Goal: Transaction & Acquisition: Book appointment/travel/reservation

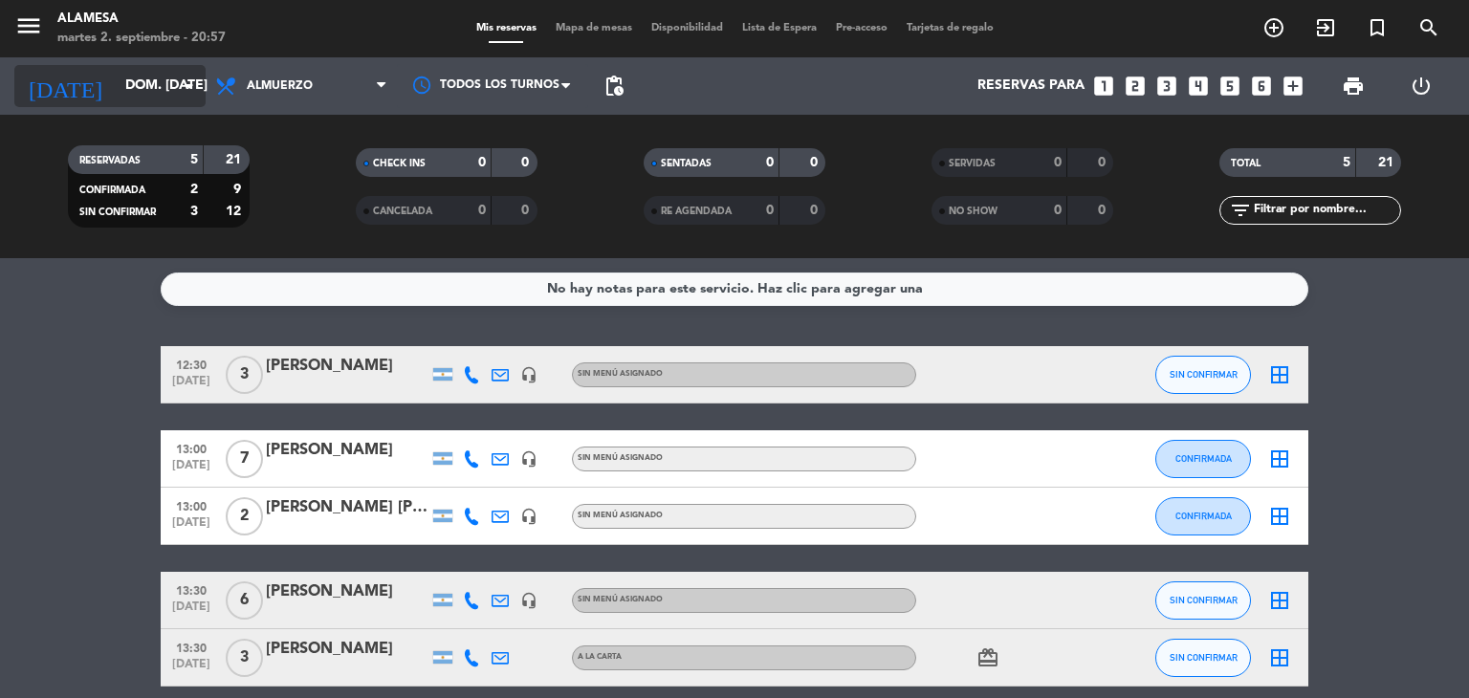
click at [116, 81] on input "dom. [DATE]" at bounding box center [207, 86] width 182 height 34
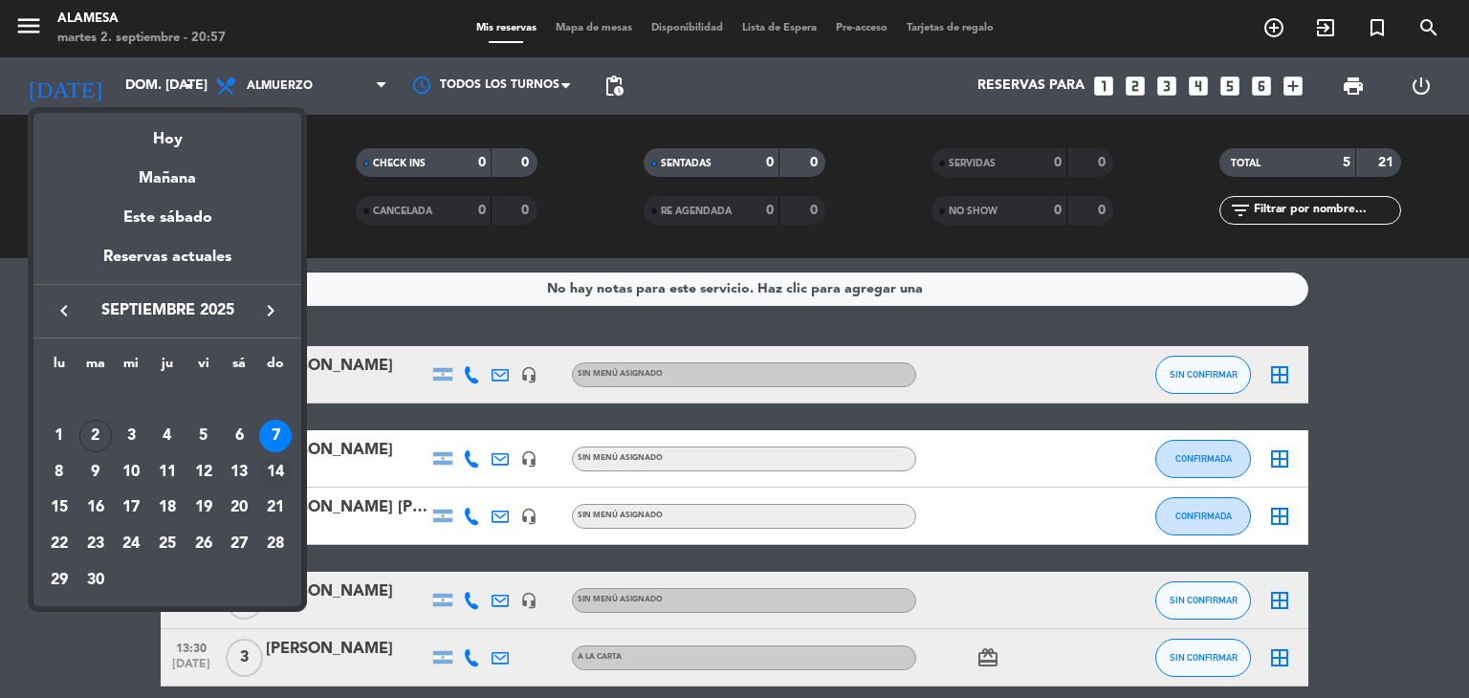
click at [277, 471] on div "14" at bounding box center [275, 472] width 33 height 33
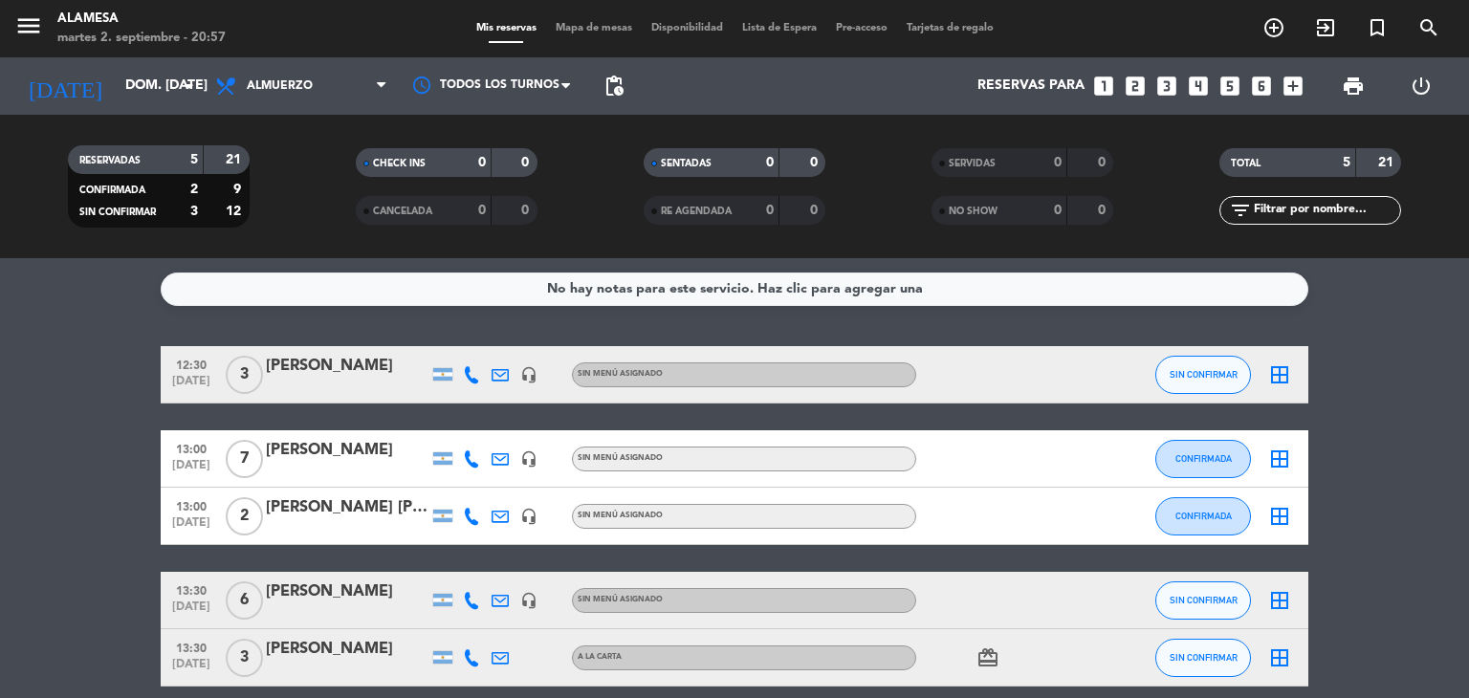
type input "dom. [DATE]"
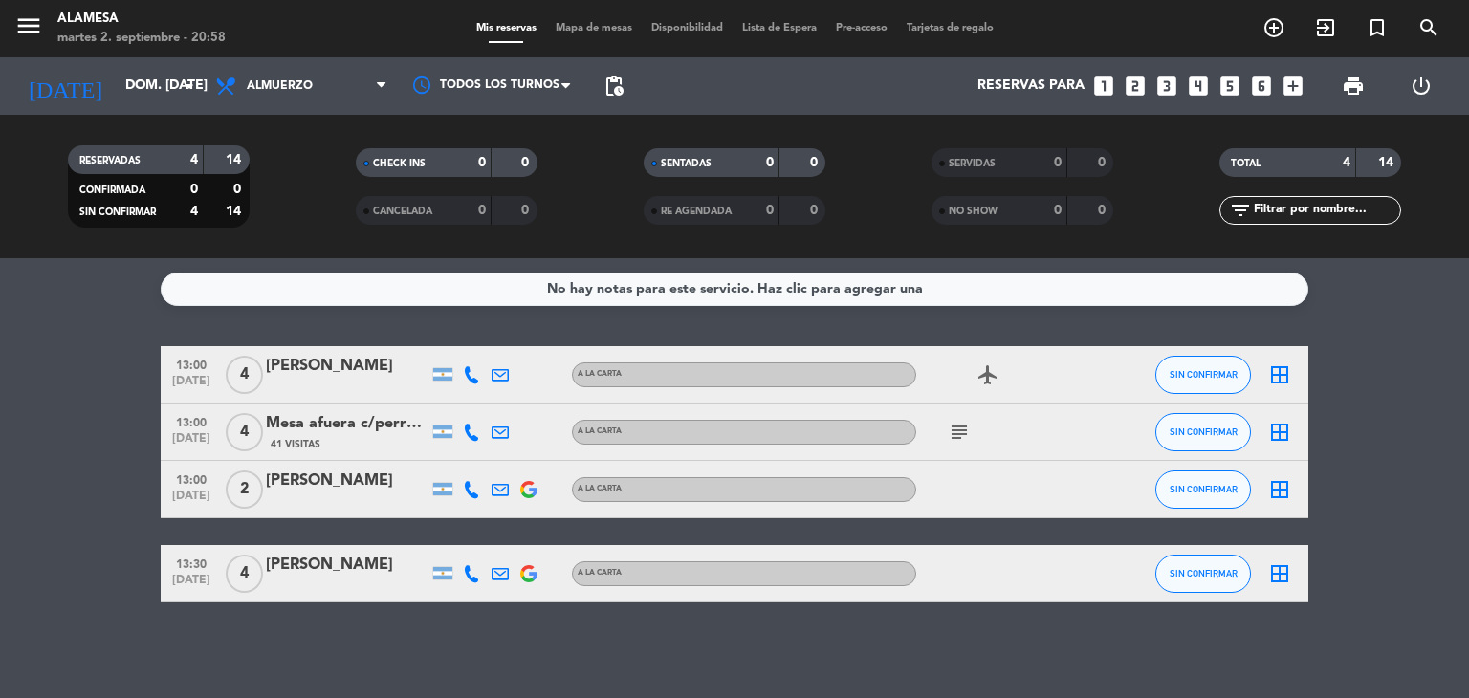
click at [1132, 90] on icon "looks_two" at bounding box center [1135, 86] width 25 height 25
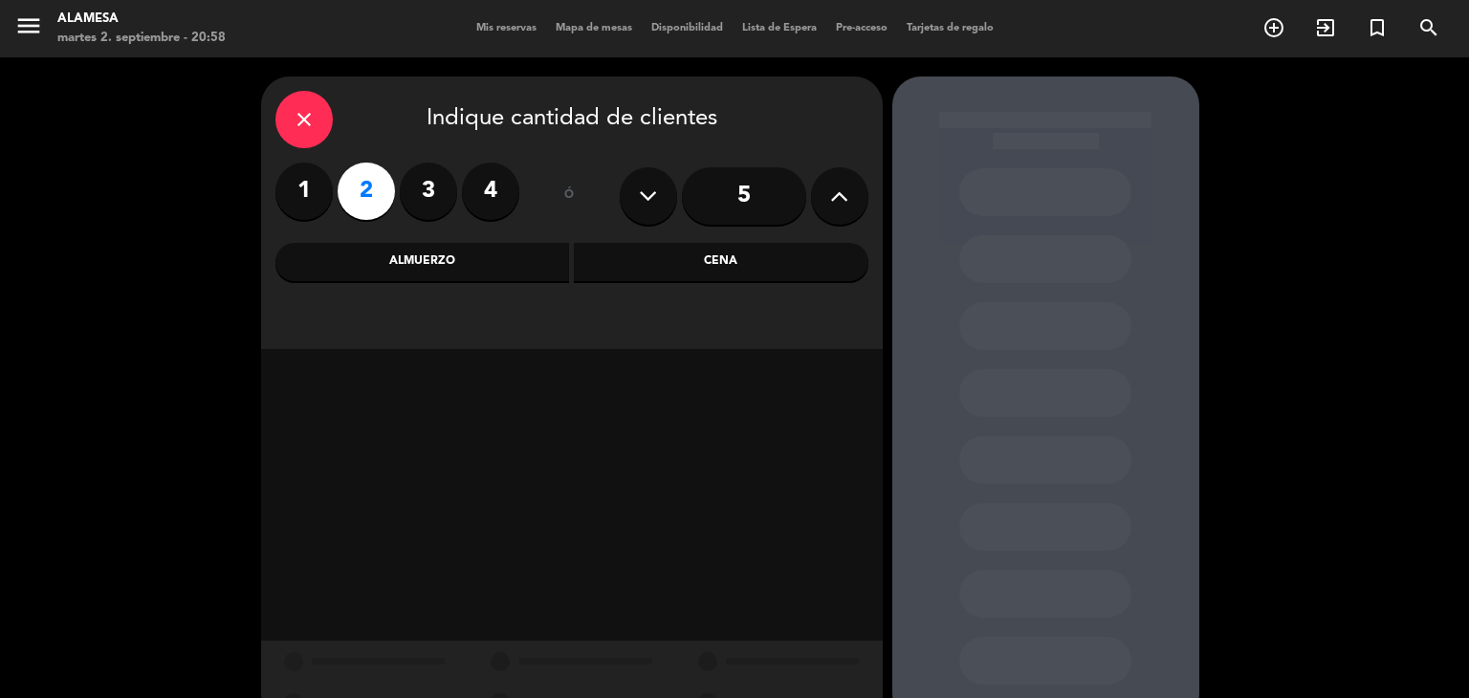
click at [423, 260] on div "Almuerzo" at bounding box center [422, 262] width 295 height 38
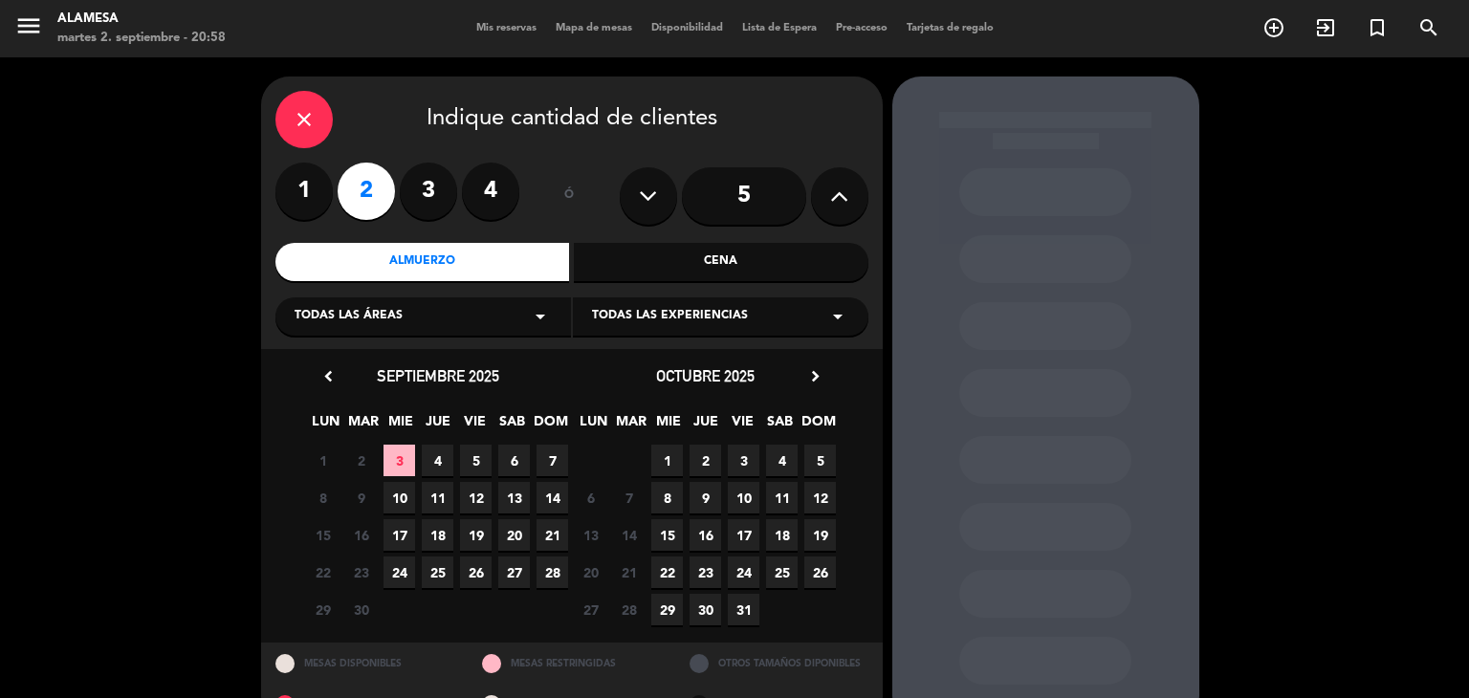
click at [555, 497] on span "14" at bounding box center [553, 498] width 32 height 32
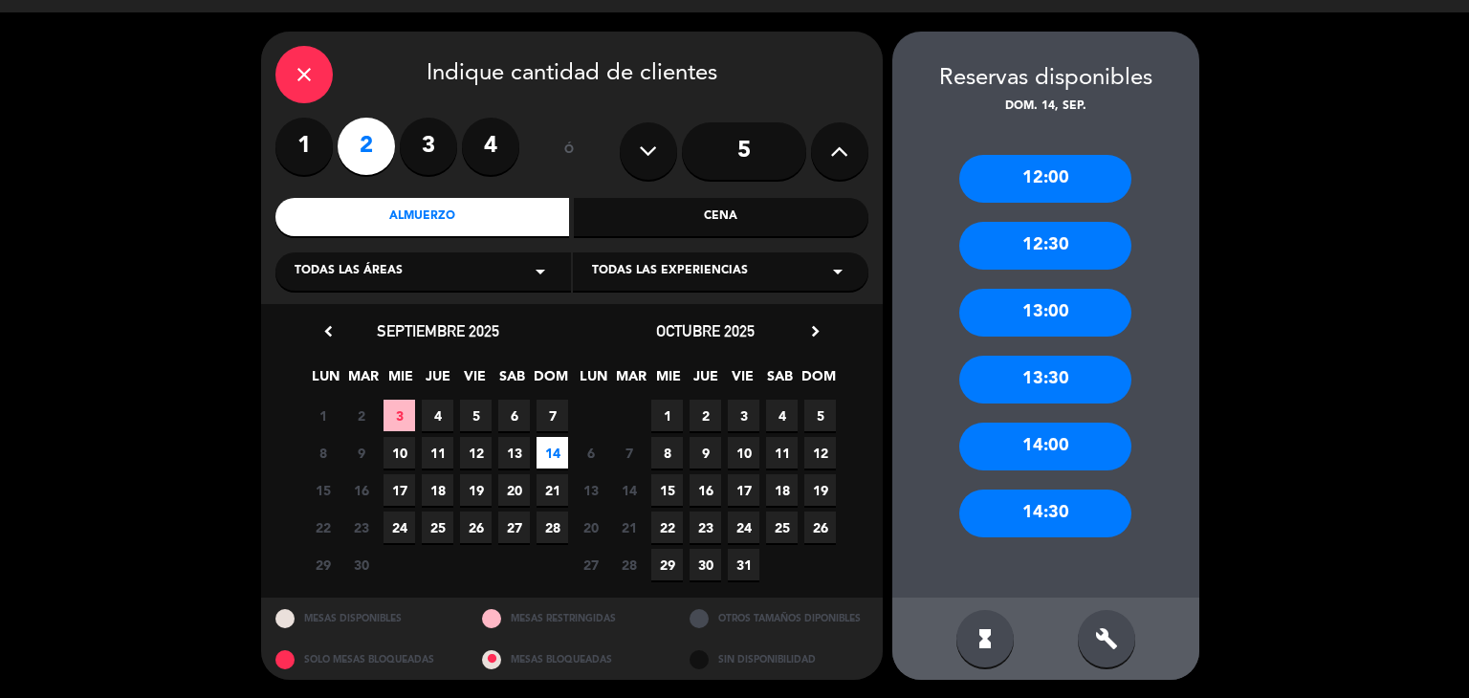
click at [1046, 308] on div "13:00" at bounding box center [1045, 313] width 172 height 48
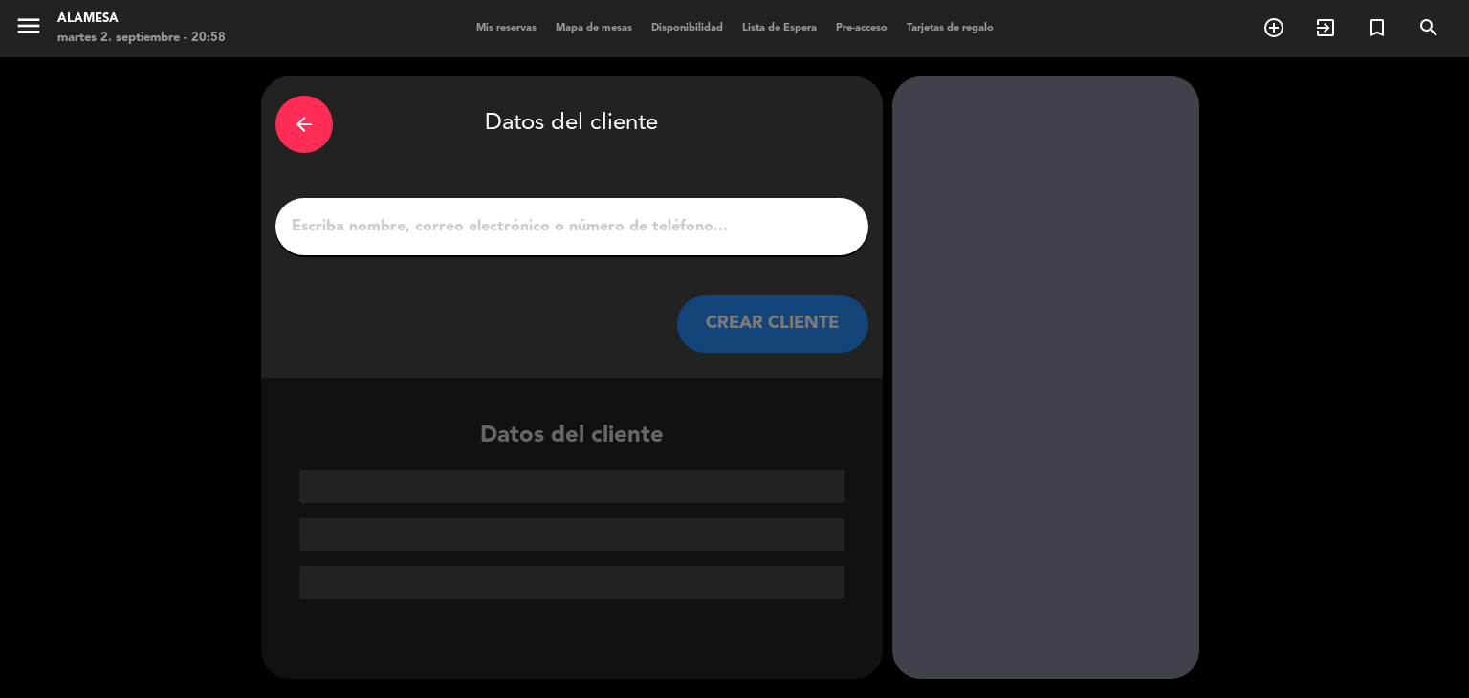
click at [678, 223] on input "1" at bounding box center [572, 226] width 564 height 27
paste input "[PERSON_NAME]"
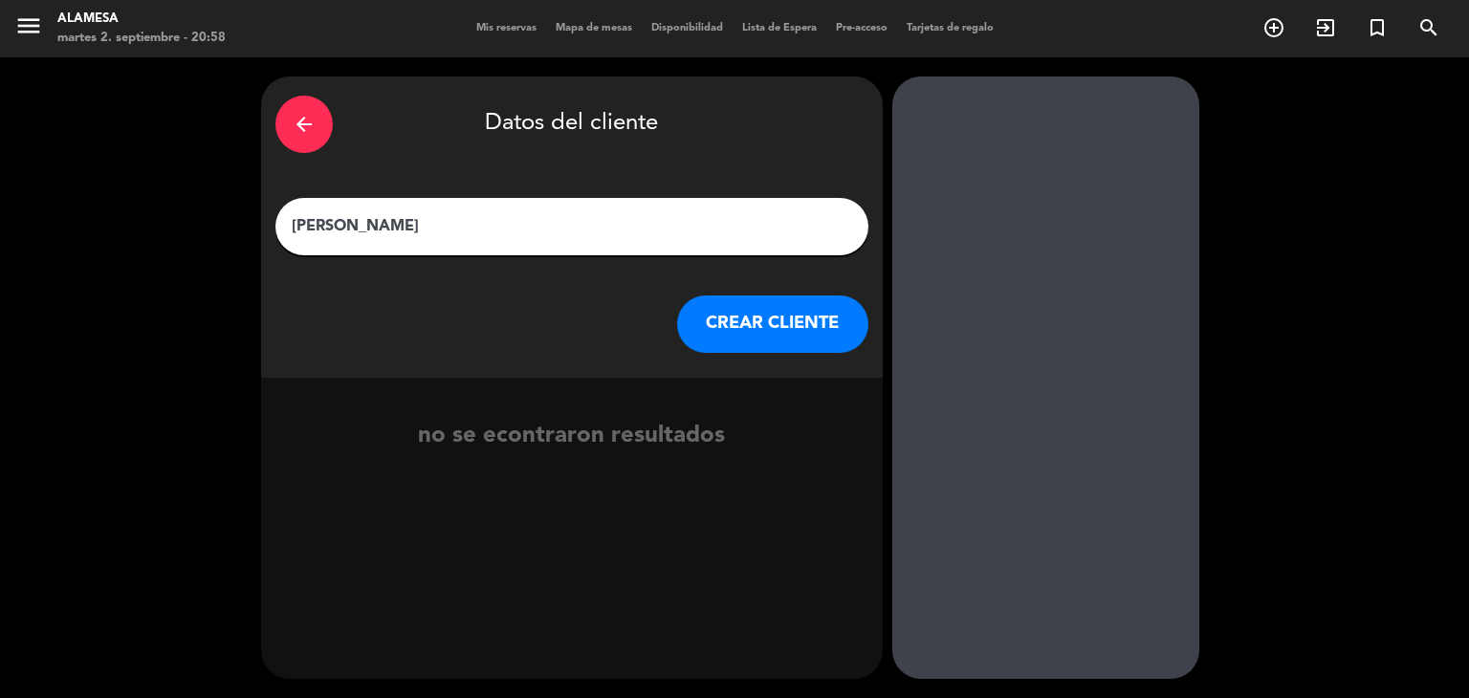
type input "[PERSON_NAME]"
click at [811, 318] on button "CREAR CLIENTE" at bounding box center [772, 324] width 191 height 57
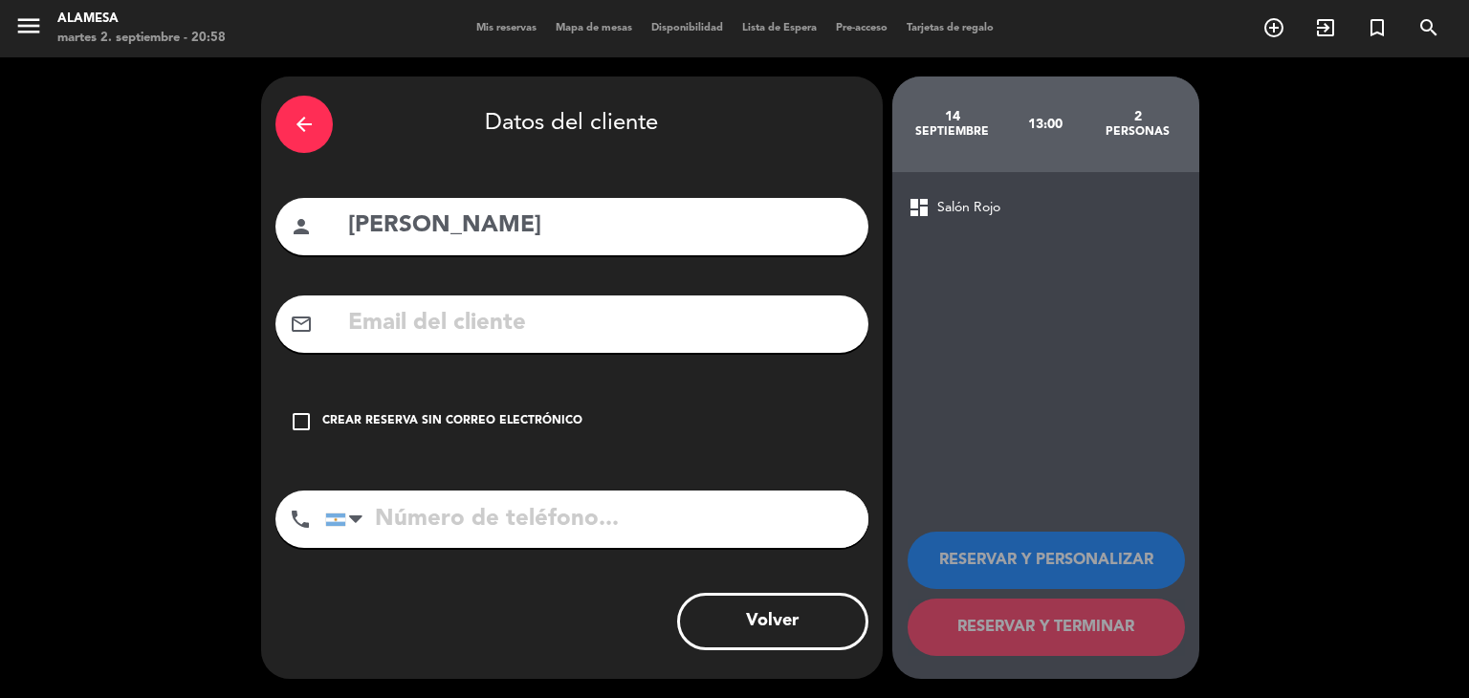
click at [537, 337] on input "text" at bounding box center [600, 323] width 508 height 39
paste input "[EMAIL_ADDRESS][DOMAIN_NAME]"
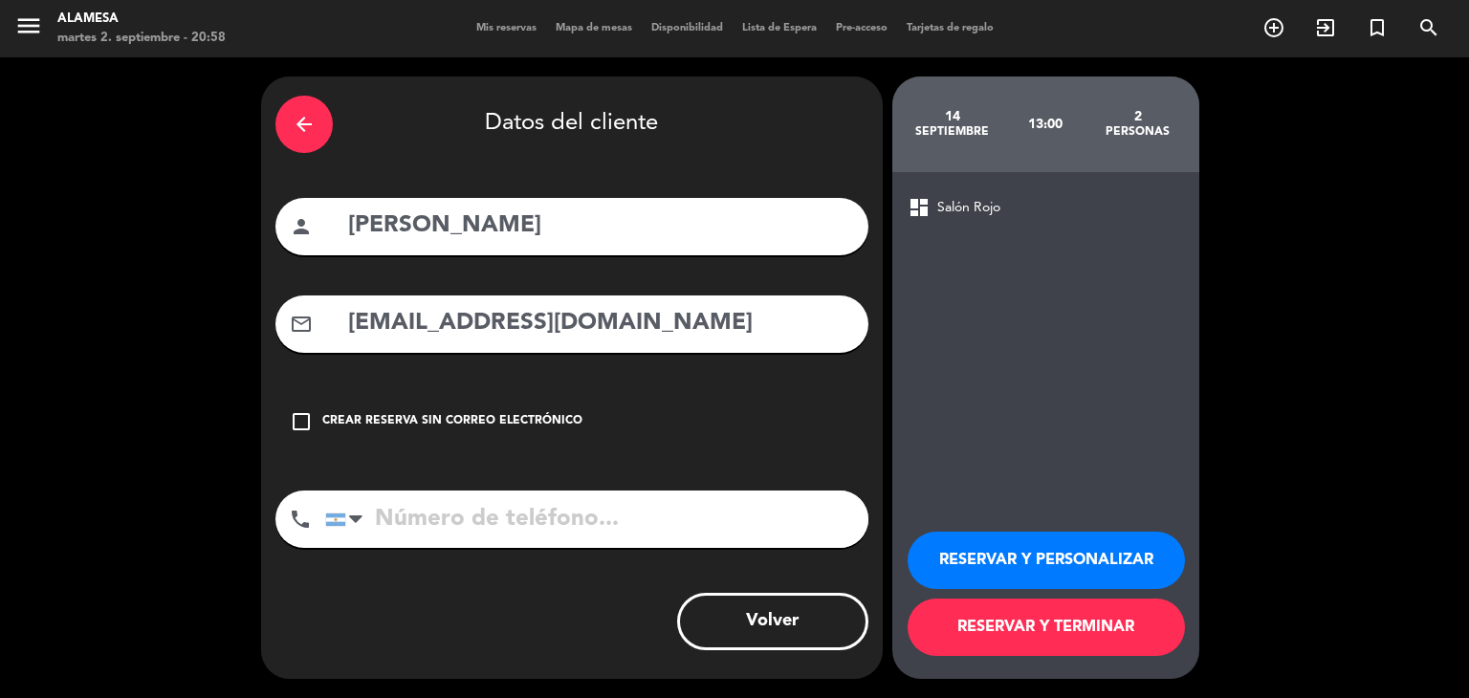
type input "[EMAIL_ADDRESS][DOMAIN_NAME]"
click at [512, 519] on input "tel" at bounding box center [596, 519] width 543 height 57
click at [603, 527] on input "tel" at bounding box center [596, 519] width 543 height 57
type input "|"
type input "1130582117"
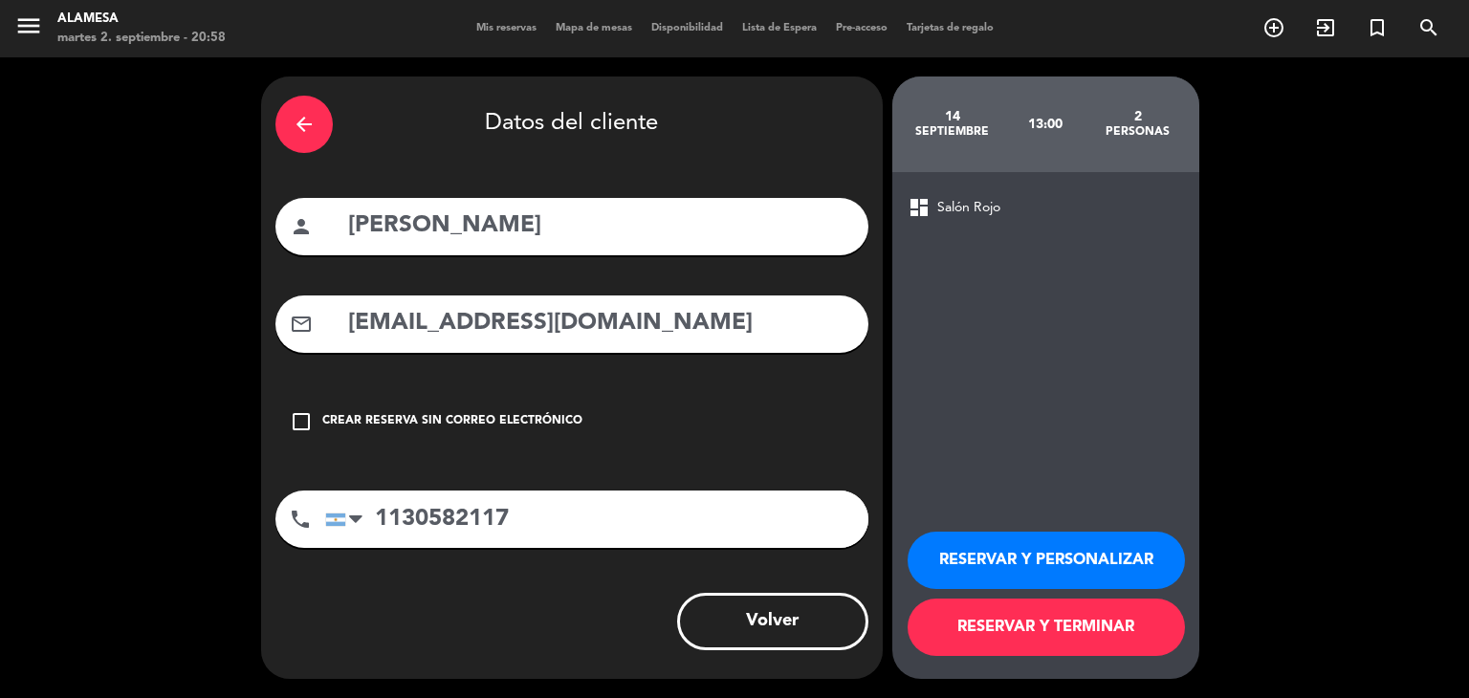
click at [985, 636] on button "RESERVAR Y TERMINAR" at bounding box center [1046, 627] width 277 height 57
